Goal: Task Accomplishment & Management: Manage account settings

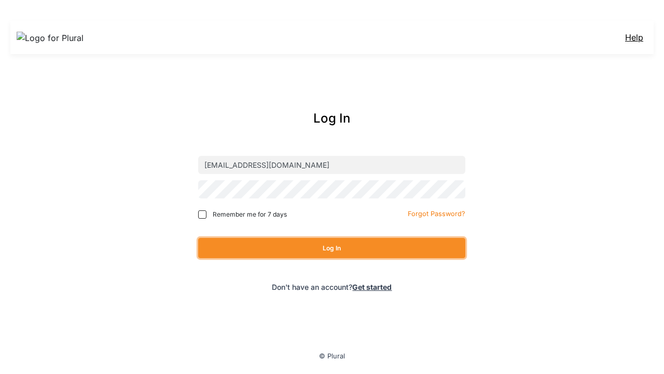
click at [332, 248] on button "Log In" at bounding box center [331, 248] width 267 height 20
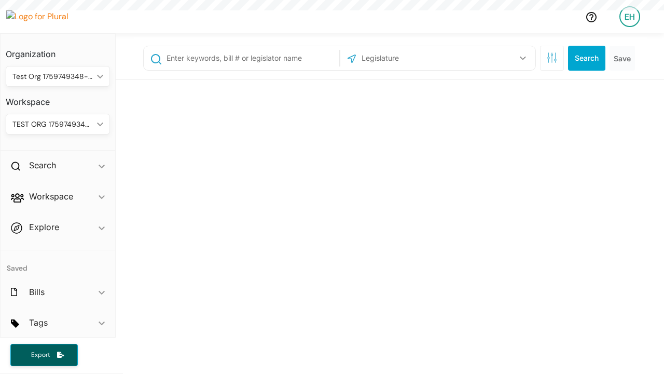
click at [630, 17] on div "EH" at bounding box center [630, 16] width 21 height 21
click at [630, 16] on div "EH" at bounding box center [630, 16] width 21 height 21
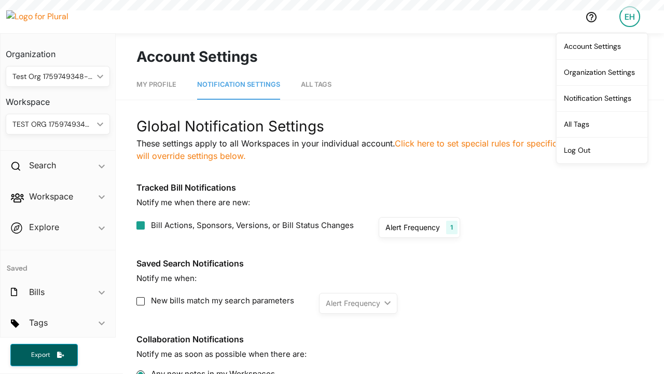
scroll to position [5, 0]
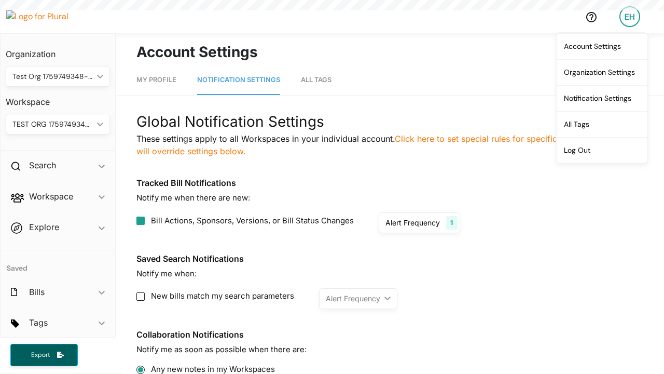
click at [602, 149] on link "Log Out" at bounding box center [602, 150] width 91 height 26
